Goal: Check status

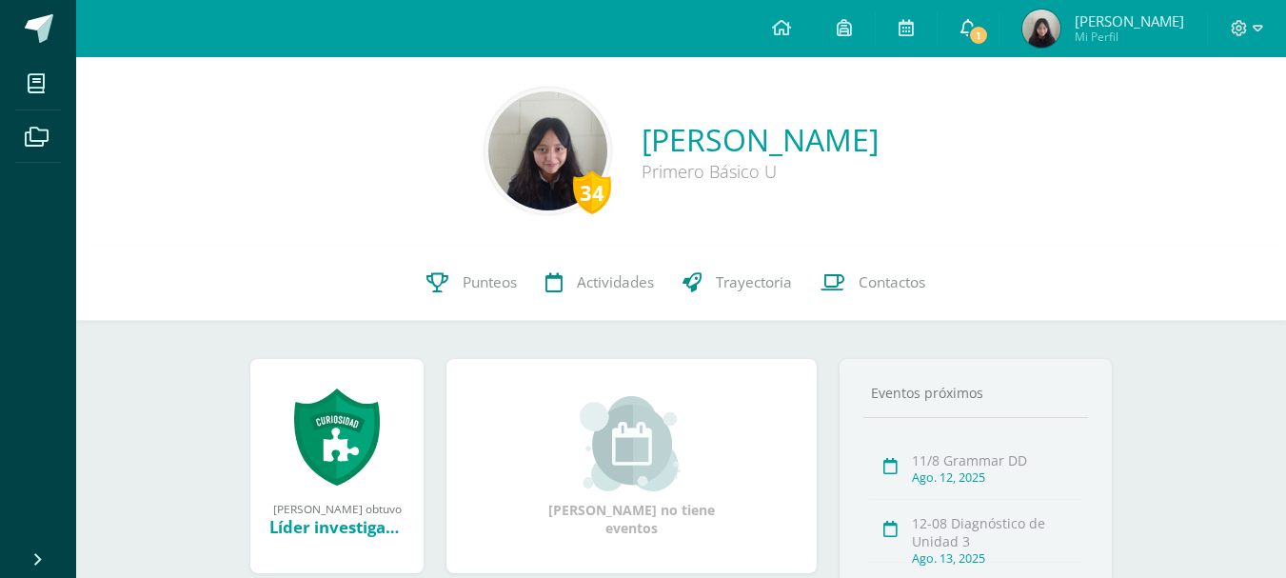
click at [990, 47] on link "1" at bounding box center [967, 28] width 61 height 57
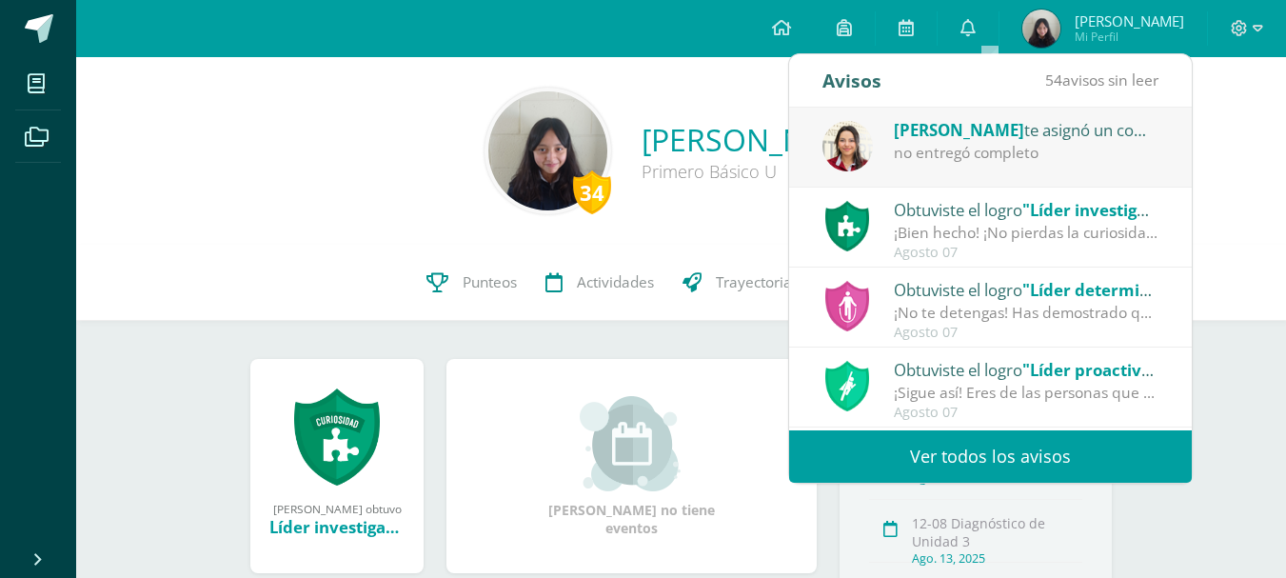
click at [1017, 171] on div "[PERSON_NAME] te asignó un comentario en '[DATE] dibujo figura humana' para 'Ar…" at bounding box center [990, 148] width 403 height 80
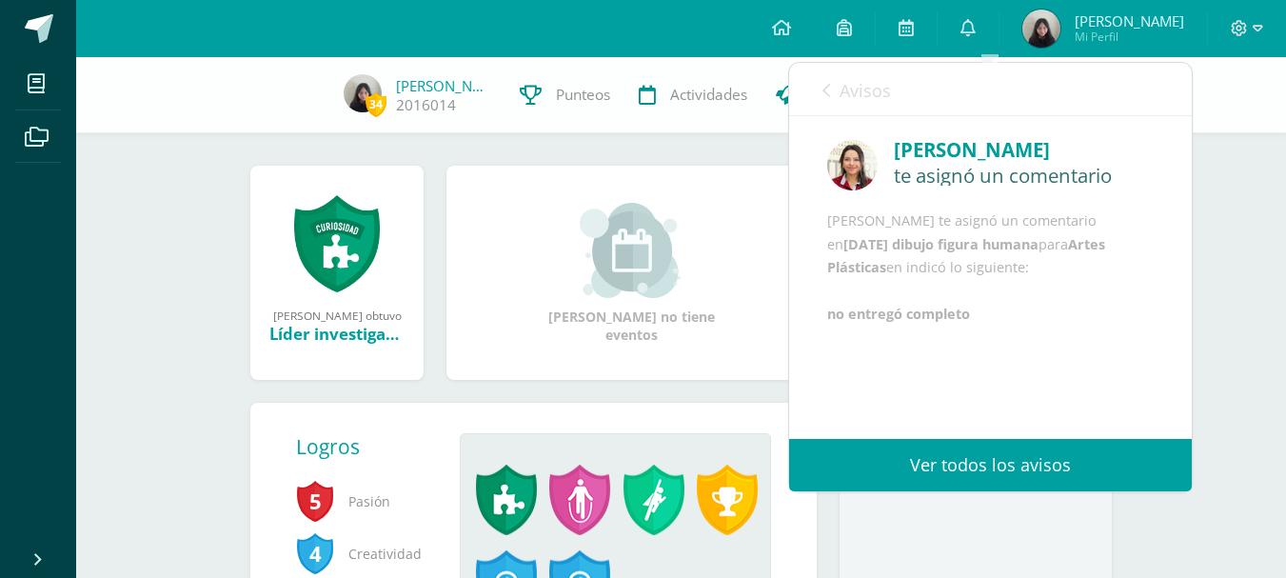
scroll to position [38, 0]
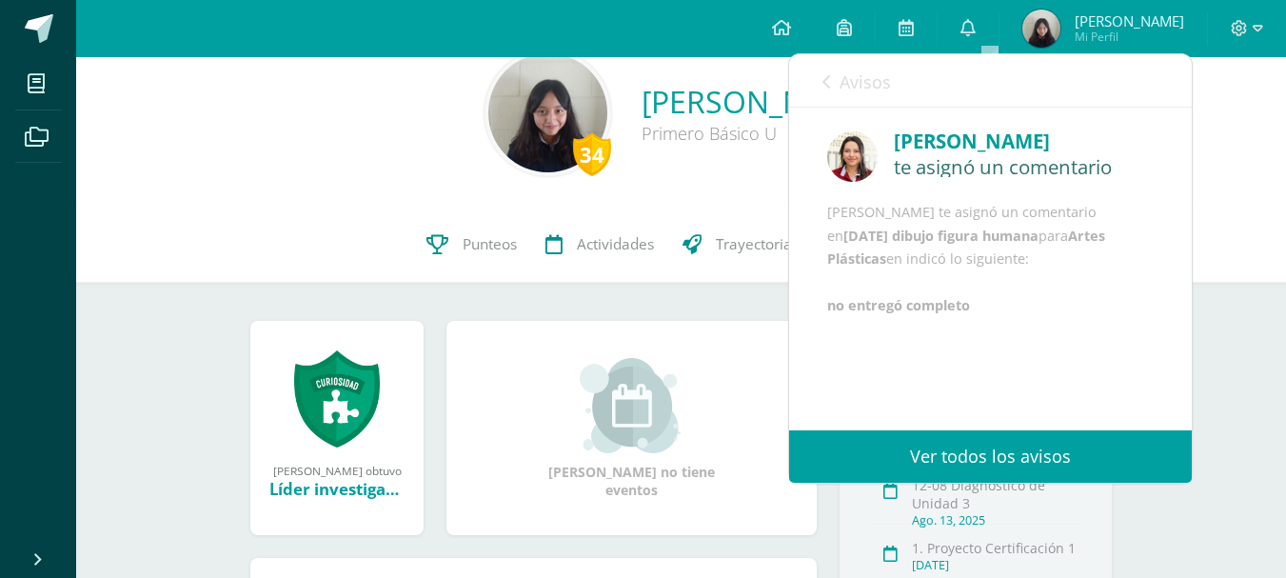
click at [1105, 8] on link "[PERSON_NAME] Mi Perfil" at bounding box center [1102, 28] width 207 height 57
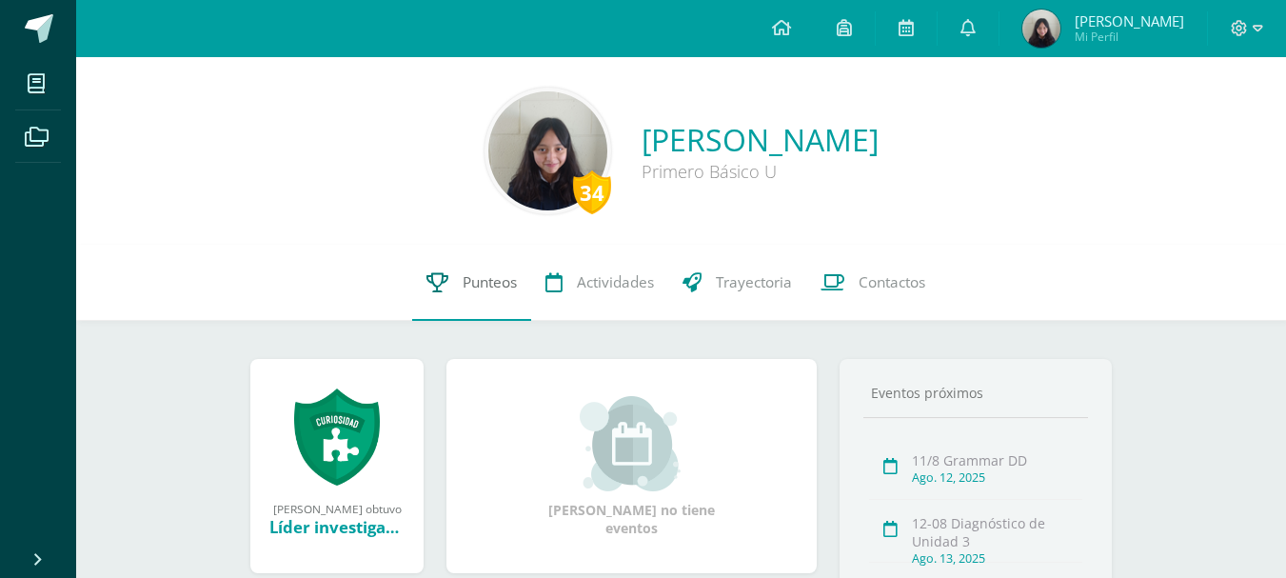
click at [453, 284] on link "Punteos" at bounding box center [471, 283] width 119 height 76
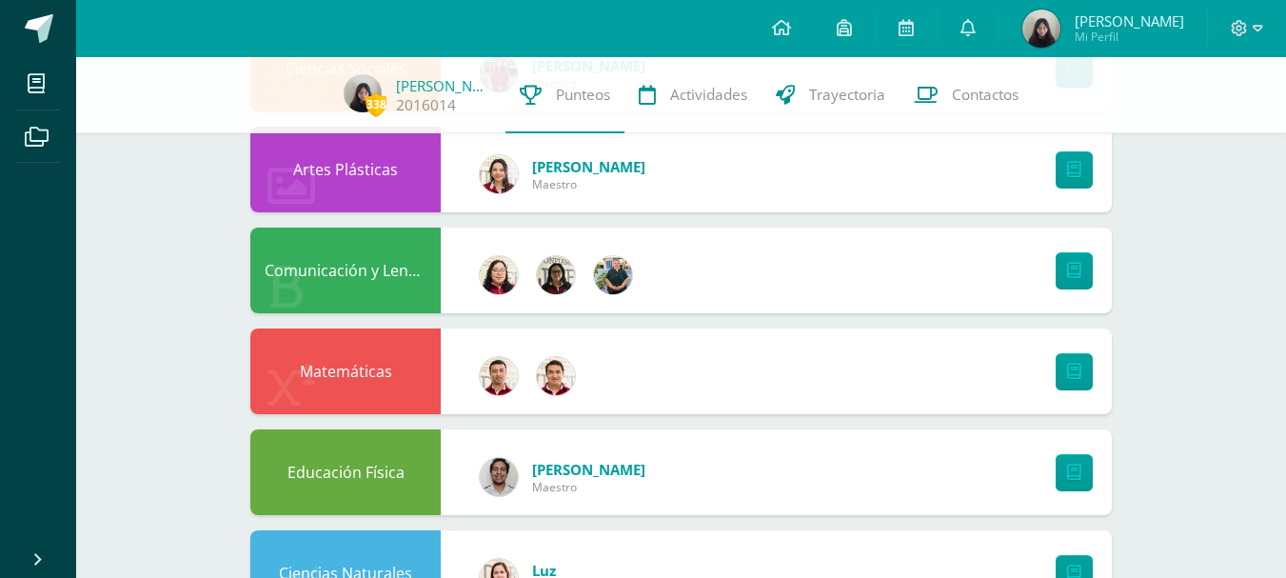
scroll to position [349, 0]
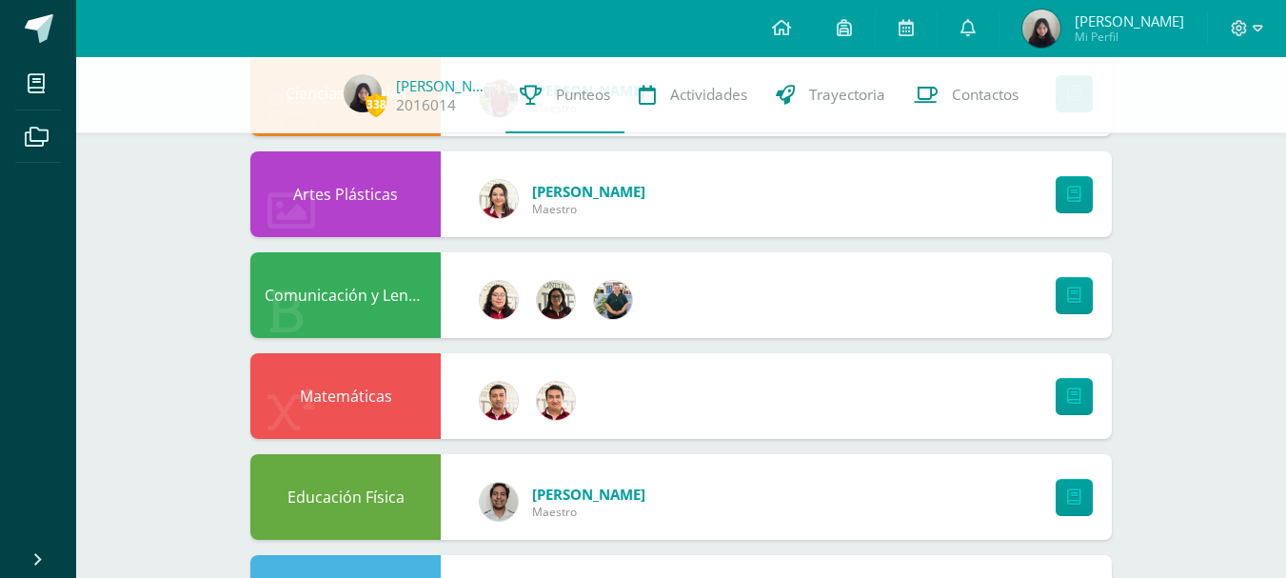
click at [1072, 323] on div at bounding box center [1069, 295] width 85 height 86
click at [1071, 323] on div at bounding box center [1069, 295] width 85 height 86
click at [1071, 296] on icon at bounding box center [1074, 295] width 14 height 16
